Goal: Information Seeking & Learning: Learn about a topic

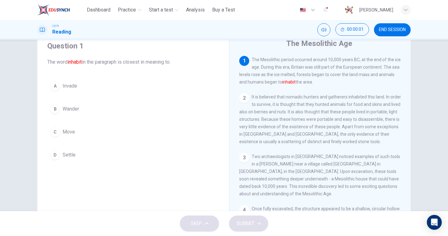
scroll to position [28, 0]
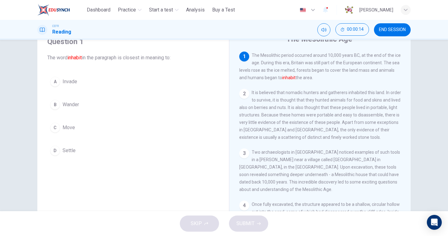
click at [388, 30] on span "END SESSION" at bounding box center [392, 29] width 27 height 5
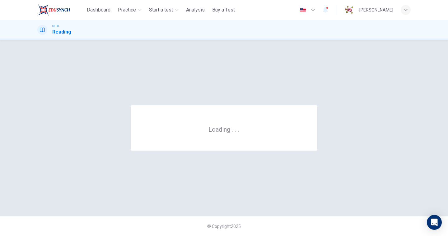
scroll to position [0, 0]
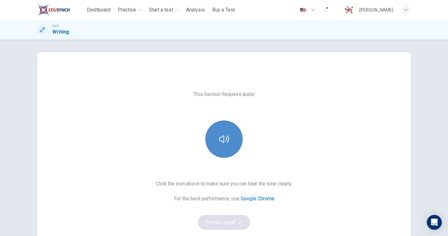
click at [229, 142] on button "button" at bounding box center [223, 139] width 37 height 37
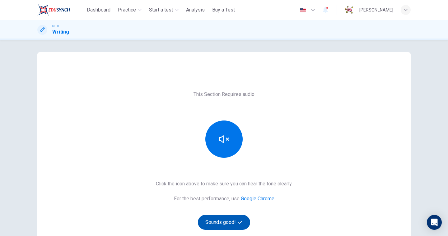
click at [225, 220] on button "Sounds good!" at bounding box center [224, 222] width 52 height 15
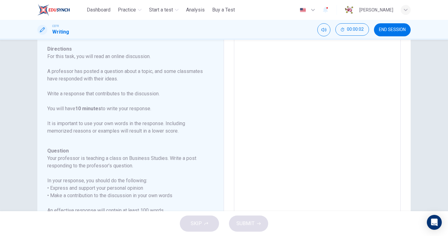
scroll to position [45, 0]
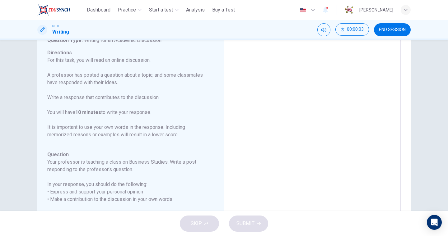
drag, startPoint x: 104, startPoint y: 62, endPoint x: 123, endPoint y: 94, distance: 37.8
click at [123, 94] on p "For this task, you will read an online discussion. A professor has posted a que…" at bounding box center [126, 98] width 159 height 82
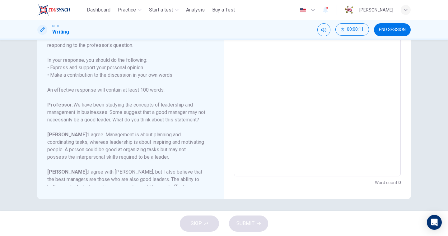
scroll to position [76, 0]
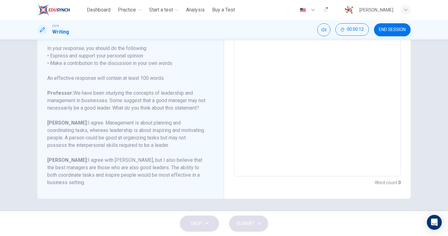
click at [280, 71] on textarea at bounding box center [317, 72] width 158 height 197
click at [259, 120] on textarea at bounding box center [317, 72] width 158 height 197
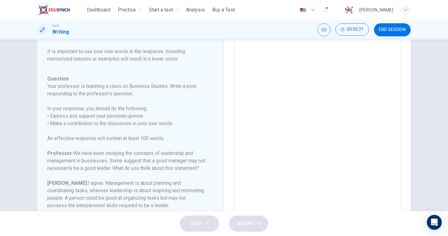
scroll to position [0, 0]
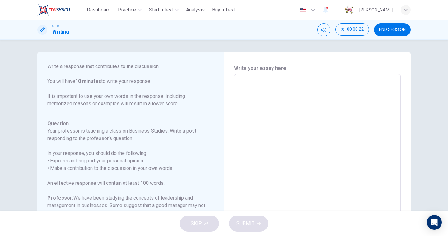
click at [388, 28] on span "END SESSION" at bounding box center [392, 29] width 27 height 5
